Goal: Transaction & Acquisition: Obtain resource

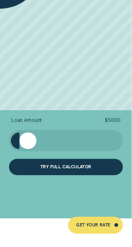
click at [53, 141] on div at bounding box center [65, 141] width 93 height 17
click at [22, 146] on div at bounding box center [27, 141] width 17 height 17
click at [62, 143] on div at bounding box center [65, 141] width 93 height 17
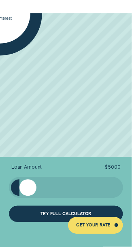
scroll to position [1035, 0]
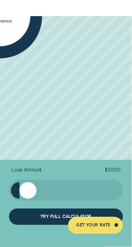
click at [73, 221] on div "GET YOUR RATE" at bounding box center [95, 225] width 55 height 17
click at [106, 225] on div "GET YOUR RATE" at bounding box center [93, 227] width 34 height 4
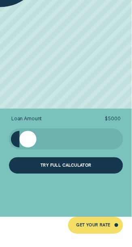
scroll to position [1087, 0]
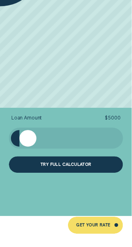
click at [89, 166] on div "Try full calculator" at bounding box center [65, 166] width 51 height 4
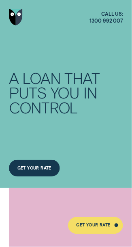
click at [39, 165] on div "GET YOUR RATE" at bounding box center [34, 168] width 51 height 17
